Goal: Learn about a topic

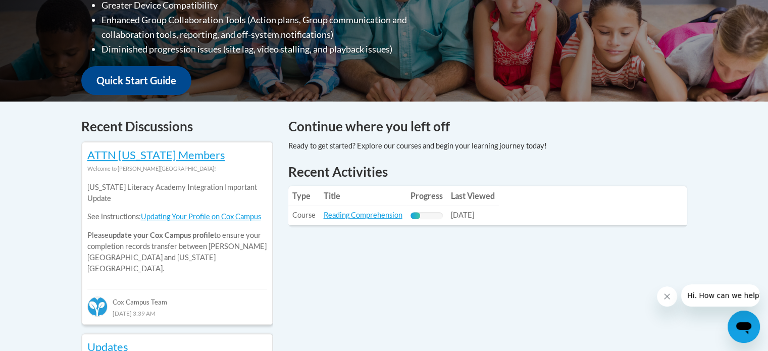
scroll to position [331, 0]
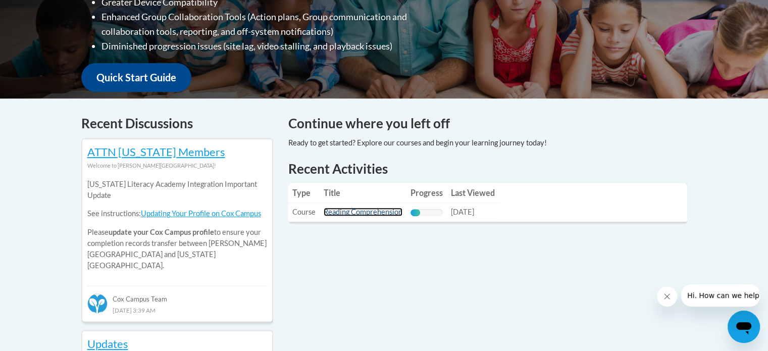
click at [364, 210] on link "Reading Comprehension" at bounding box center [363, 212] width 79 height 9
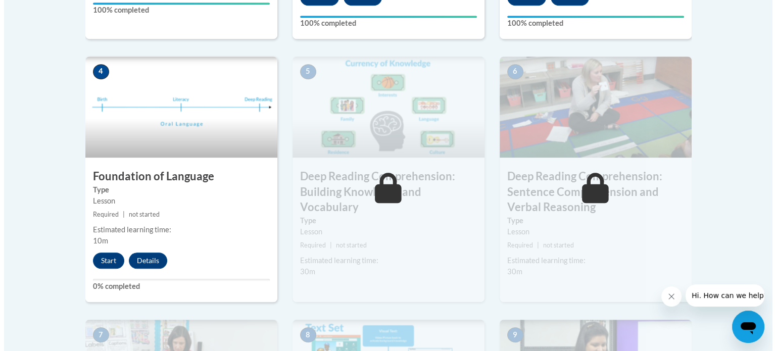
scroll to position [560, 0]
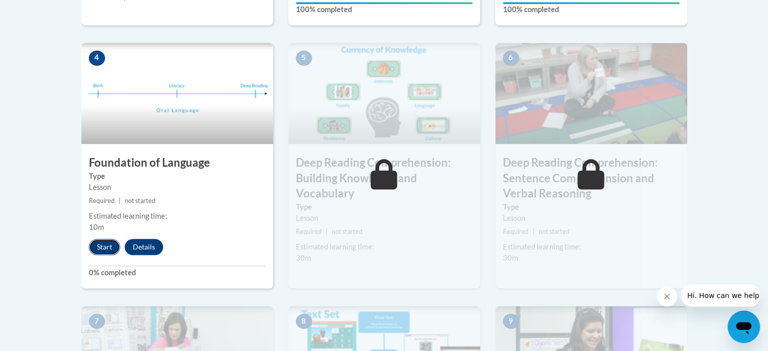
click at [111, 244] on button "Start" at bounding box center [104, 247] width 31 height 16
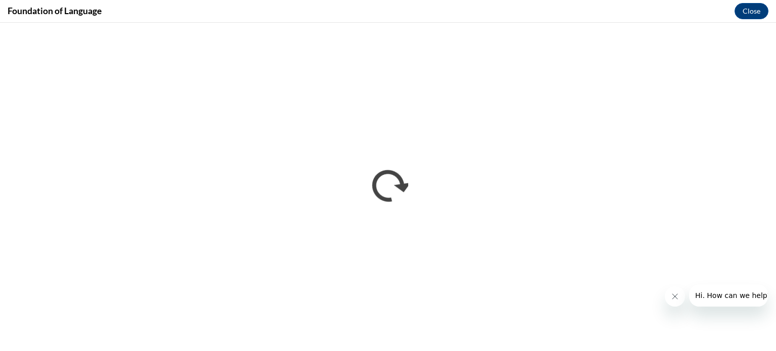
scroll to position [0, 0]
